Goal: Find specific page/section: Find specific page/section

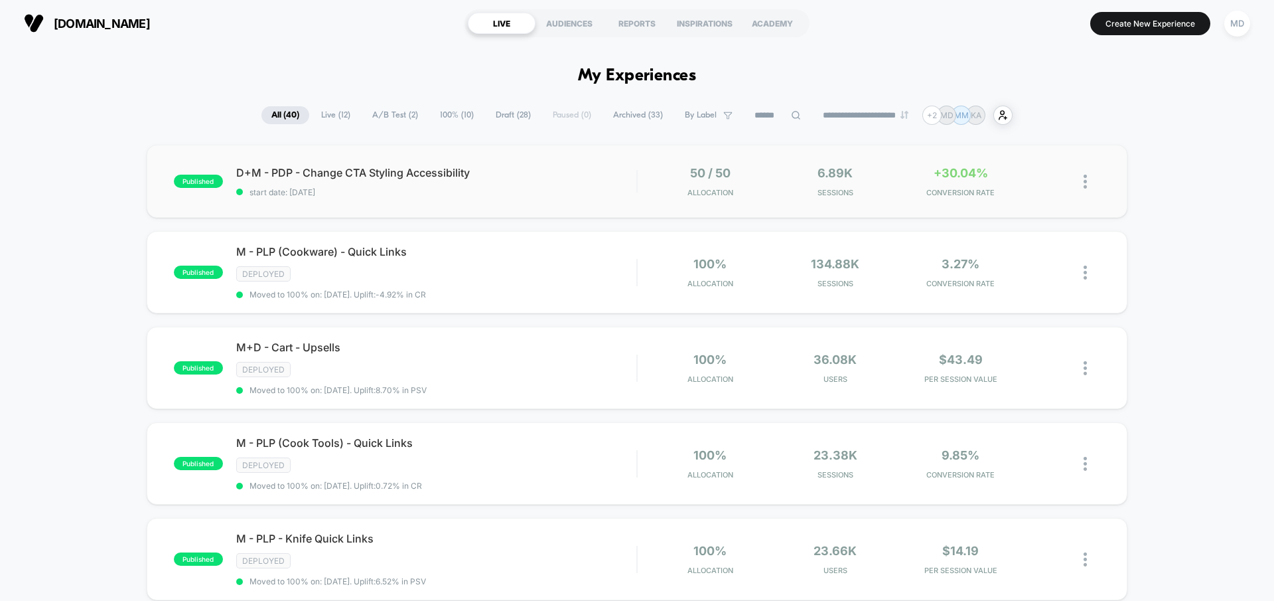
click at [554, 198] on div "published D+M - PDP - Change CTA Styling Accessibility start date: 9/10/2025 50…" at bounding box center [637, 181] width 981 height 73
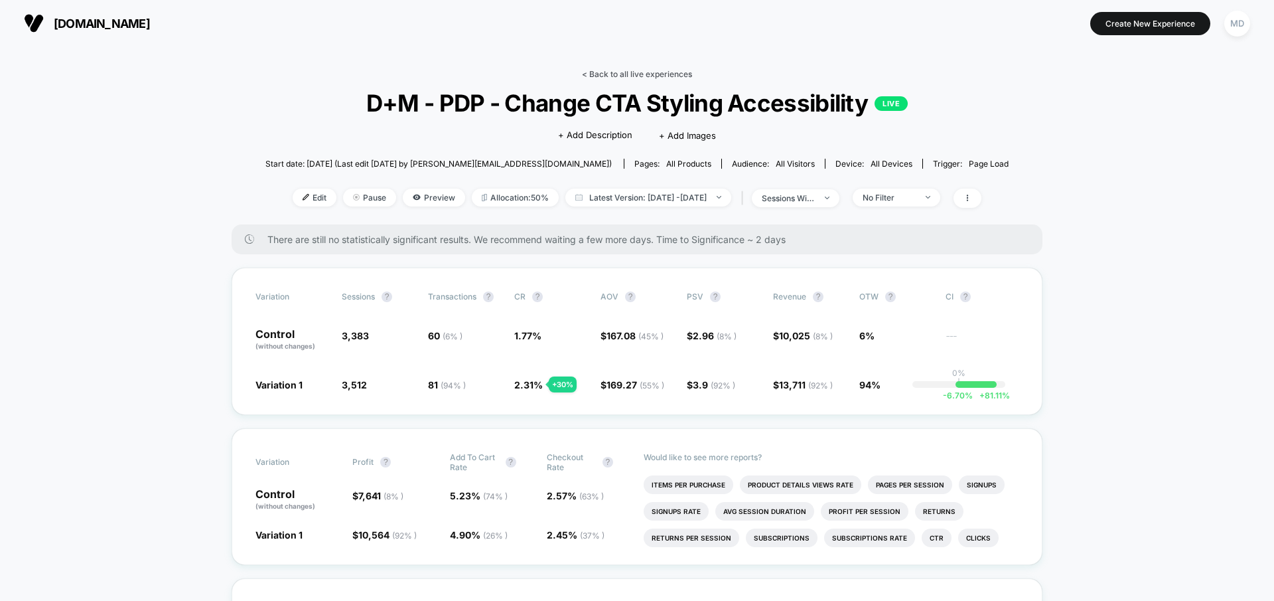
click at [597, 72] on link "< Back to all live experiences" at bounding box center [637, 74] width 110 height 10
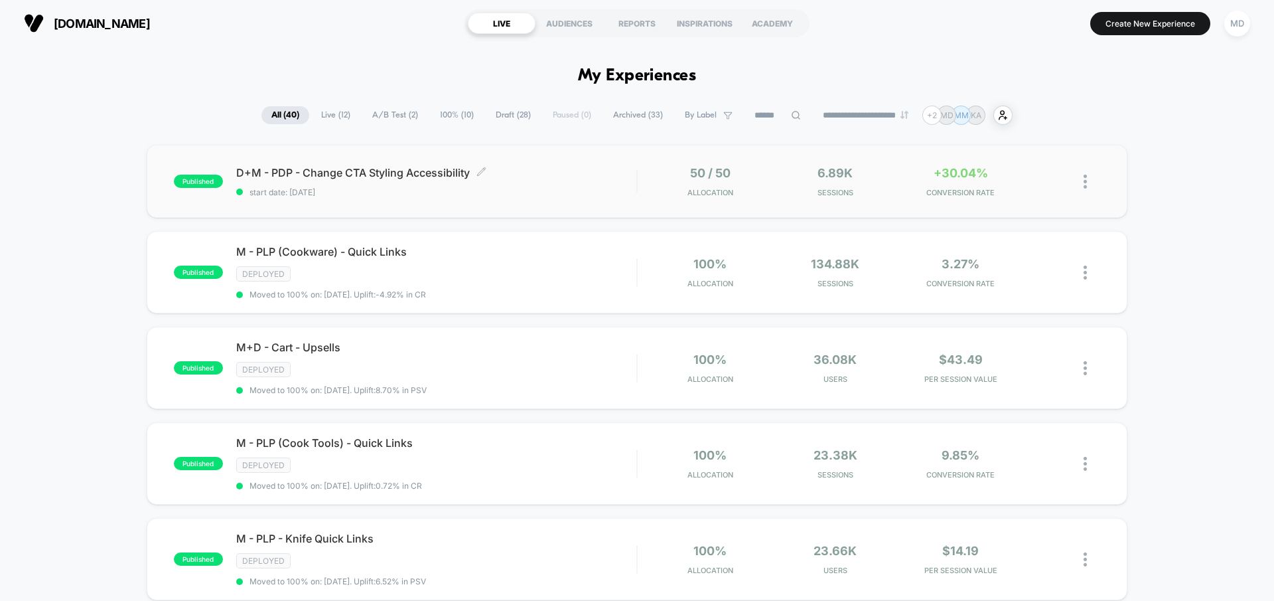
click at [580, 189] on span "start date: 9/10/2025" at bounding box center [436, 192] width 400 height 10
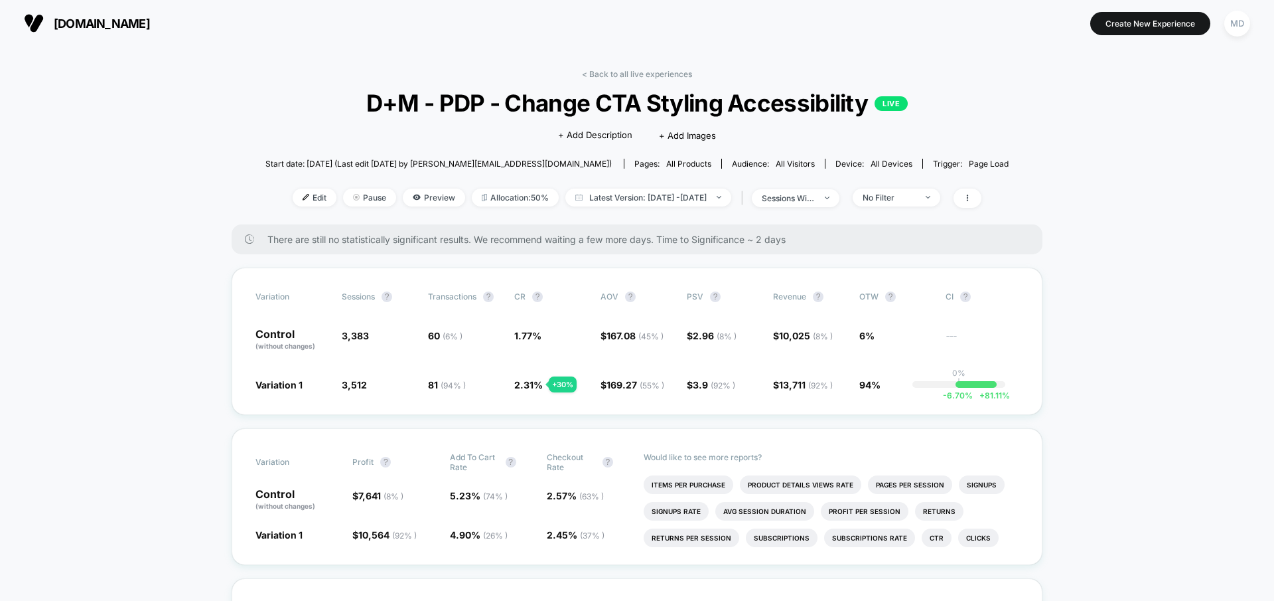
click at [671, 80] on div "< Back to all live experiences D+M - PDP - Change CTA Styling Accessibility LIV…" at bounding box center [636, 146] width 743 height 155
click at [669, 77] on link "< Back to all live experiences" at bounding box center [637, 74] width 110 height 10
